Goal: Ask a question

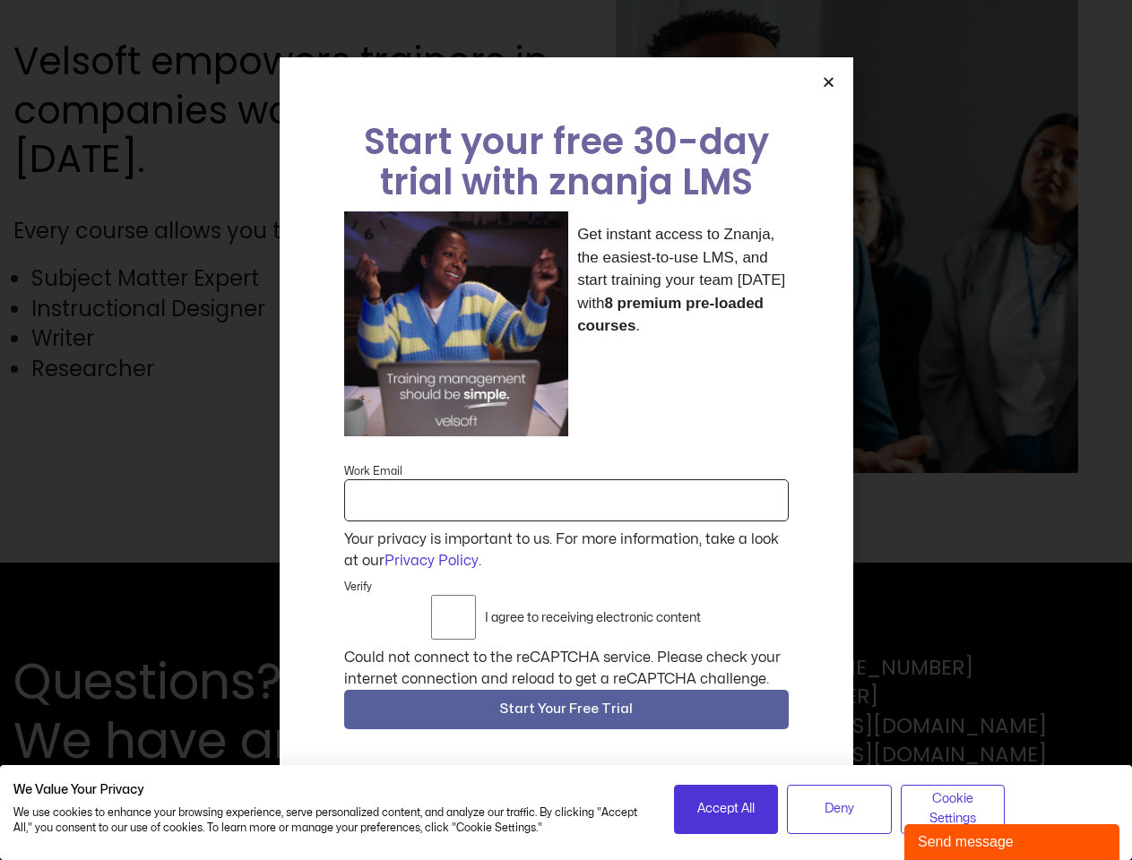
click at [565, 430] on div "Get instant access to Znanja, the easiest-to-use LMS, and start training your t…" at bounding box center [566, 323] width 444 height 225
click at [828, 89] on icon "Close" at bounding box center [828, 81] width 13 height 13
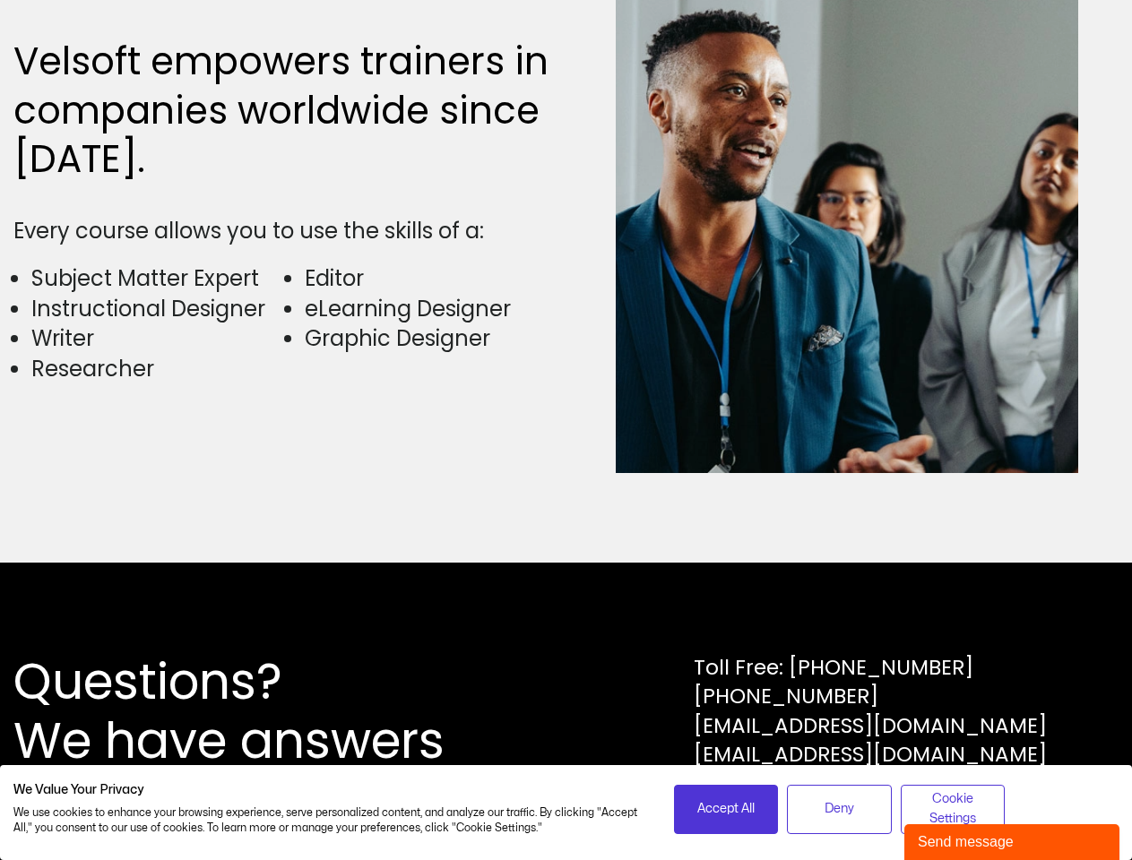
click at [566, 714] on div "Questions? We have answers Toll Free: [PHONE_NUMBER] [PHONE_NUMBER] [EMAIL_ADDR…" at bounding box center [565, 711] width 1105 height 118
click at [726, 809] on span "Accept All" at bounding box center [725, 809] width 57 height 20
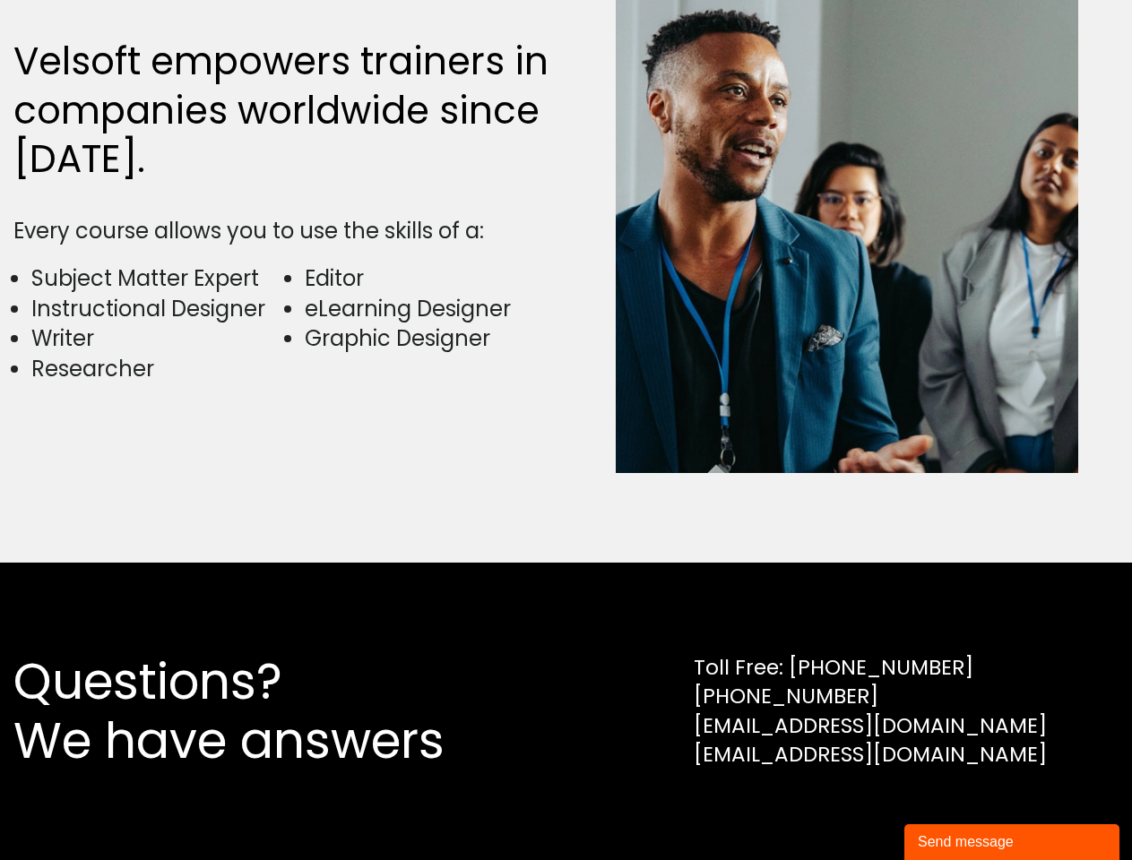
click at [839, 809] on div "Questions? We have answers Toll Free: [PHONE_NUMBER] [PHONE_NUMBER] [EMAIL_ADDR…" at bounding box center [566, 711] width 1132 height 297
click at [952, 809] on div "Questions? We have answers Toll Free: [PHONE_NUMBER] [PHONE_NUMBER] [EMAIL_ADDR…" at bounding box center [566, 711] width 1132 height 297
click at [1012, 842] on div "Send message" at bounding box center [1011, 842] width 188 height 22
